Goal: Transaction & Acquisition: Download file/media

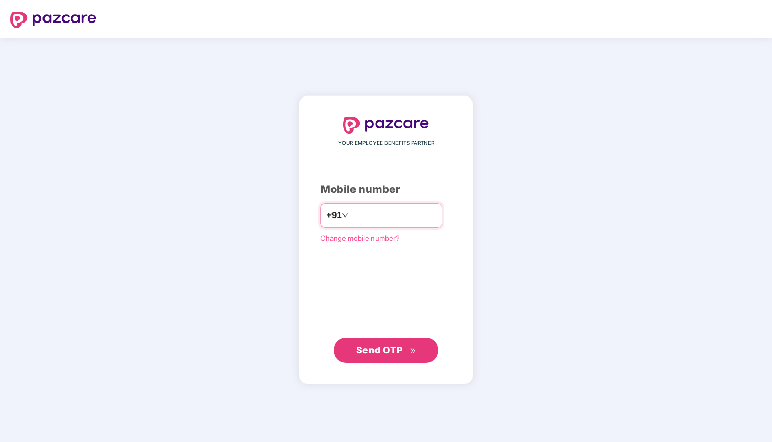
click at [365, 218] on input "number" at bounding box center [393, 215] width 86 height 17
type input "**********"
click at [388, 350] on span "Send OTP" at bounding box center [379, 350] width 47 height 11
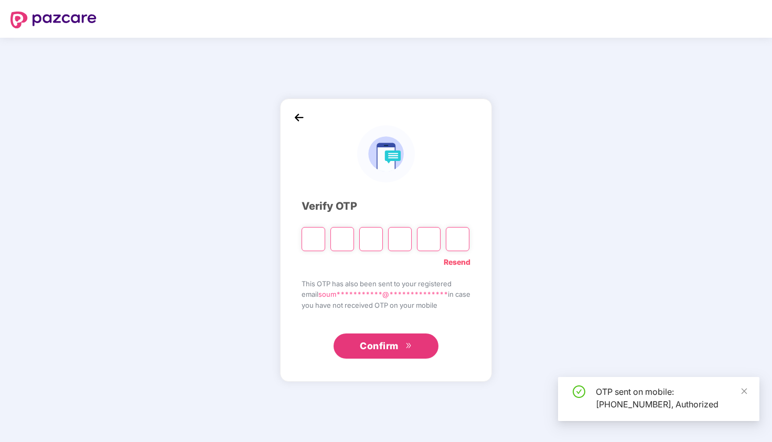
click at [309, 238] on input "Please enter verification code. Digit 1" at bounding box center [314, 239] width 24 height 24
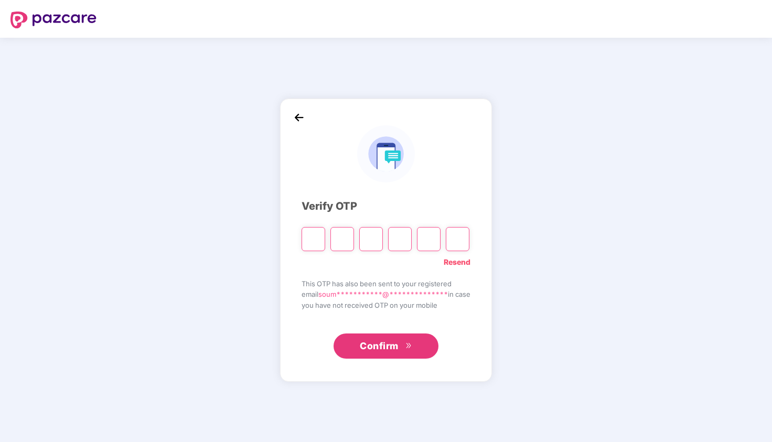
type input "*"
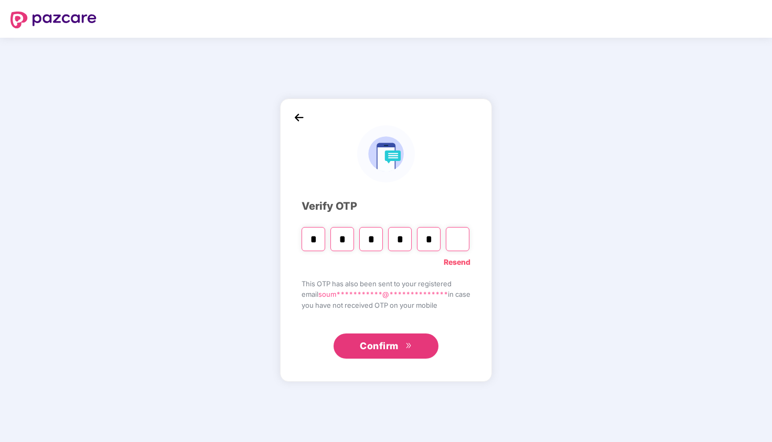
type input "*"
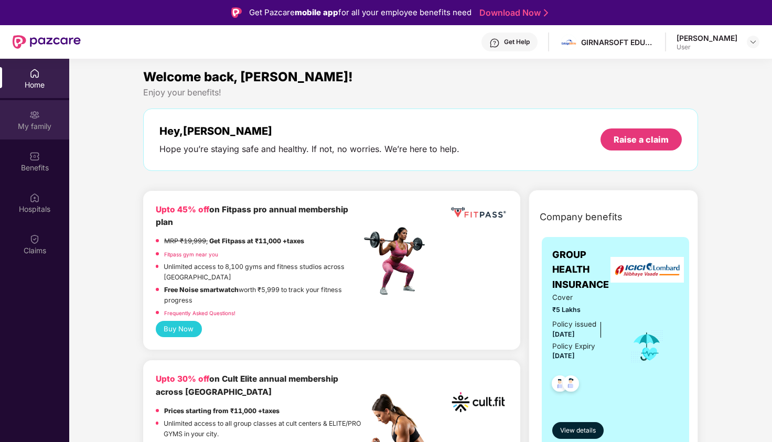
click at [29, 119] on div "My family" at bounding box center [34, 119] width 69 height 39
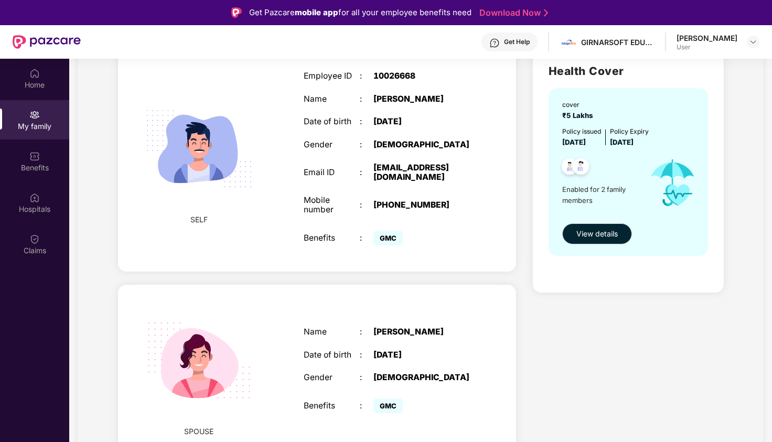
scroll to position [85, 0]
click at [609, 232] on span "View details" at bounding box center [596, 235] width 41 height 12
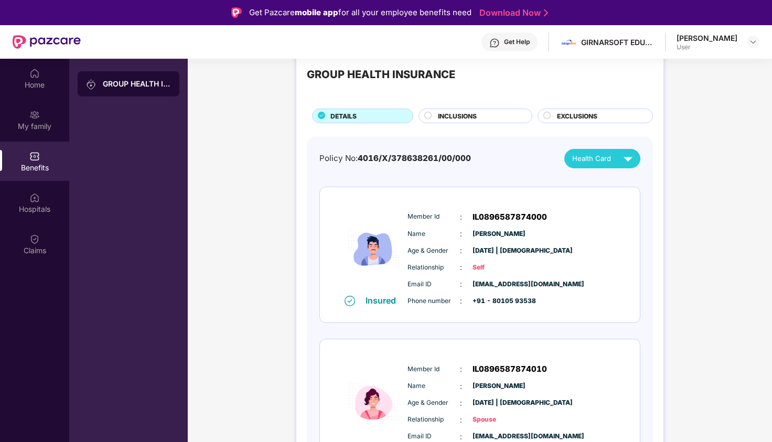
scroll to position [24, 0]
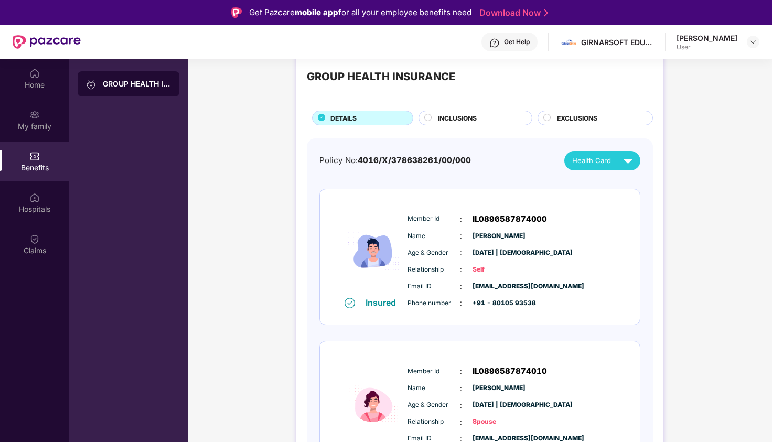
click at [463, 115] on span "INCLUSIONS" at bounding box center [457, 118] width 39 height 10
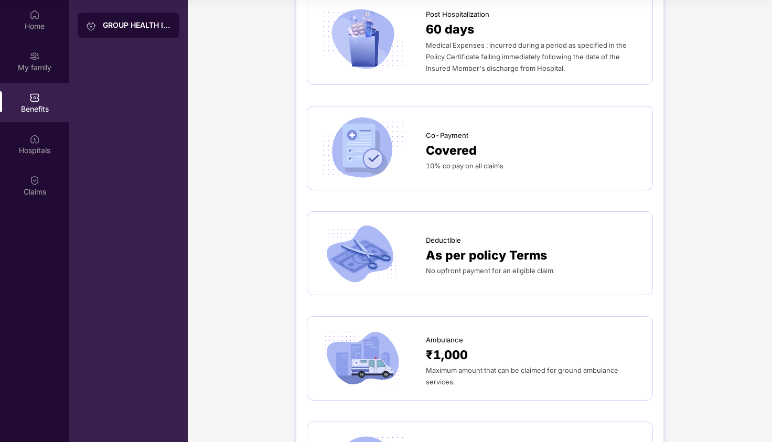
scroll to position [0, 0]
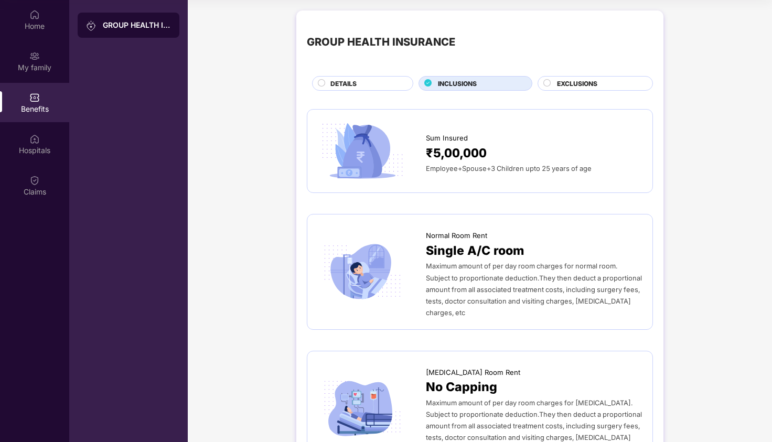
click at [581, 86] on span "EXCLUSIONS" at bounding box center [577, 84] width 40 height 10
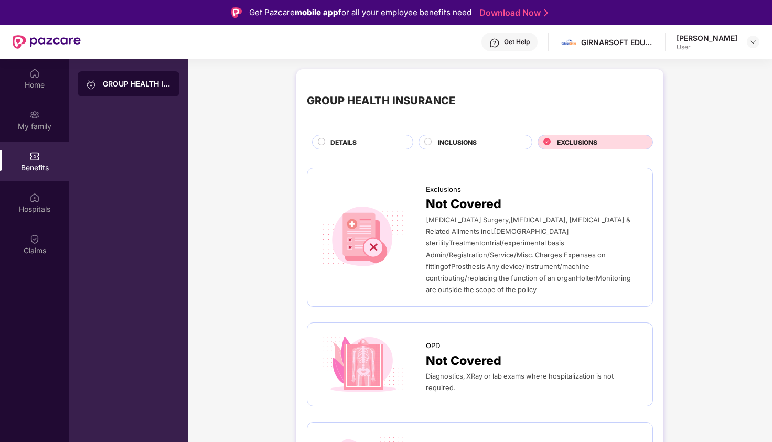
click at [347, 137] on span "DETAILS" at bounding box center [343, 142] width 26 height 10
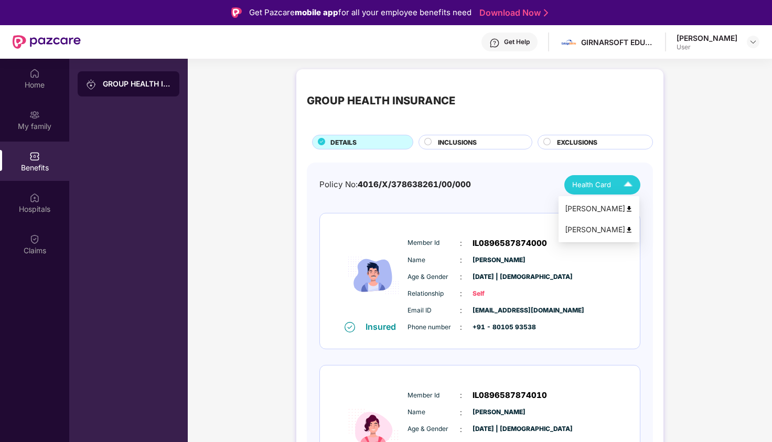
click at [608, 183] on span "Health Card" at bounding box center [591, 184] width 39 height 11
click at [632, 207] on img at bounding box center [629, 209] width 8 height 8
click at [614, 184] on div "Health Card" at bounding box center [604, 185] width 65 height 18
click at [616, 230] on div "Priyanka Naskar" at bounding box center [599, 230] width 68 height 12
click at [523, 14] on link "Download Now" at bounding box center [512, 12] width 66 height 11
